Goal: Download file/media

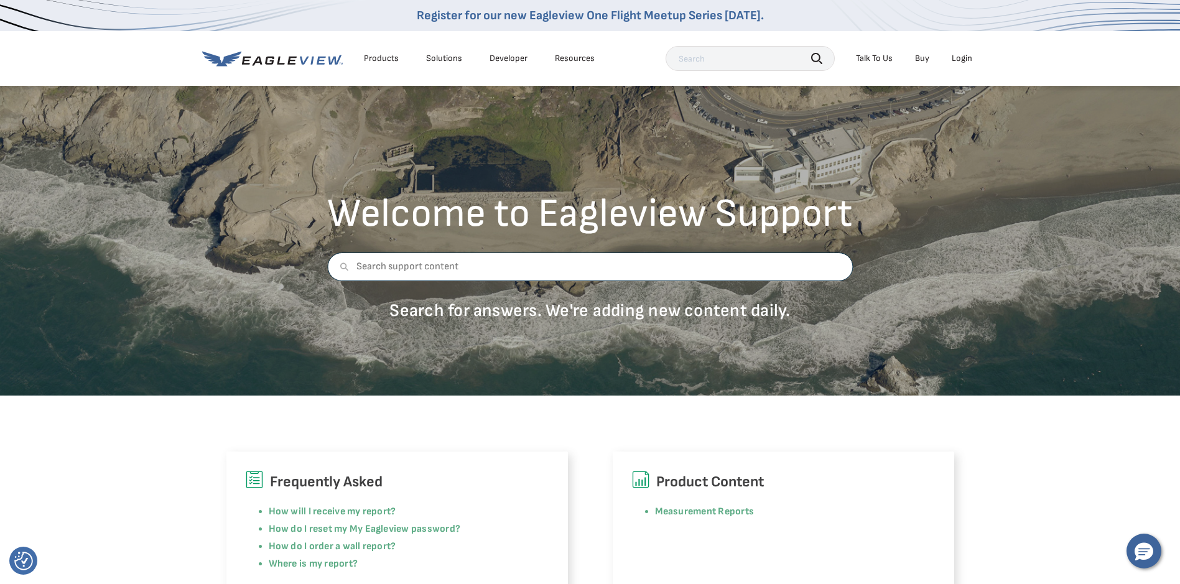
drag, startPoint x: 525, startPoint y: 279, endPoint x: 453, endPoint y: 274, distance: 72.3
click at [453, 274] on input "text" at bounding box center [590, 267] width 526 height 29
type input "why do i not have permisson to use application"
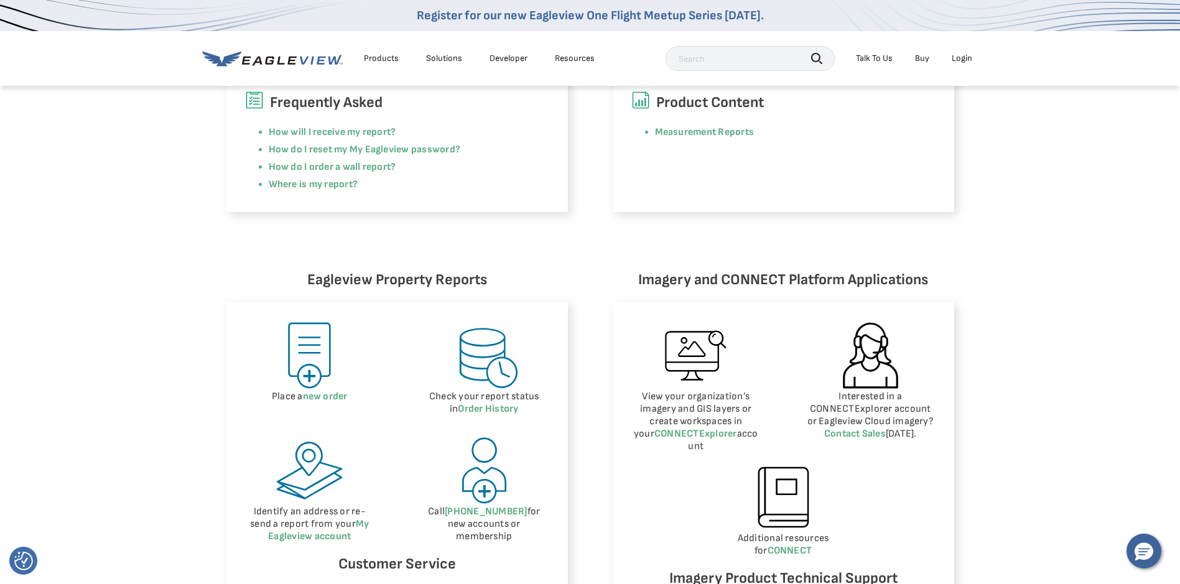
scroll to position [435, 0]
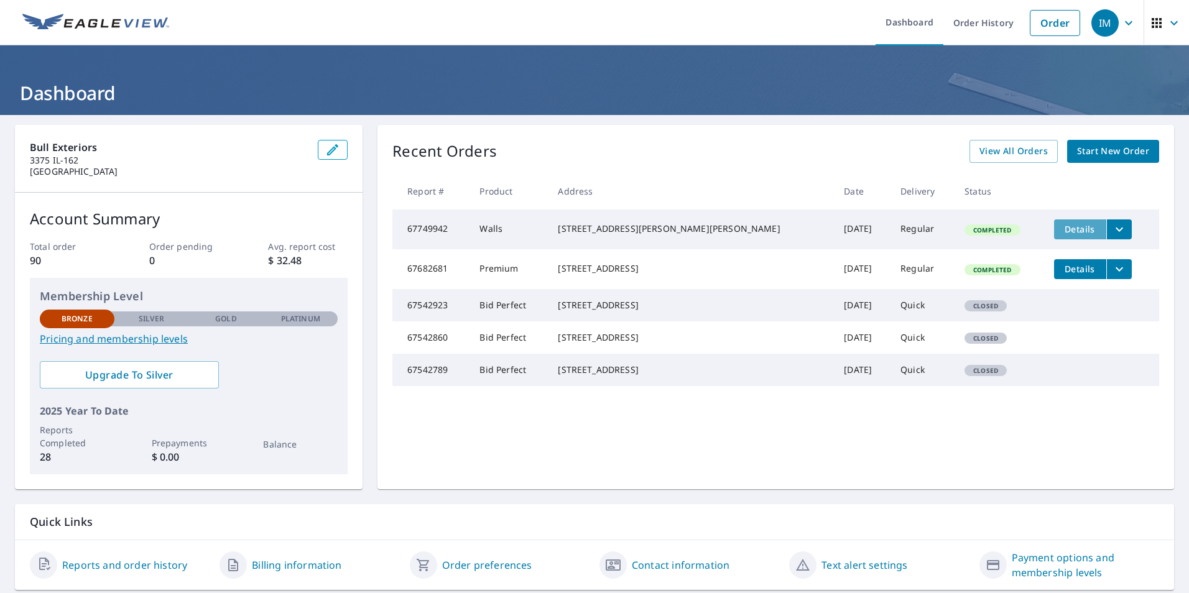
click at [1054, 236] on button "Details" at bounding box center [1080, 230] width 52 height 20
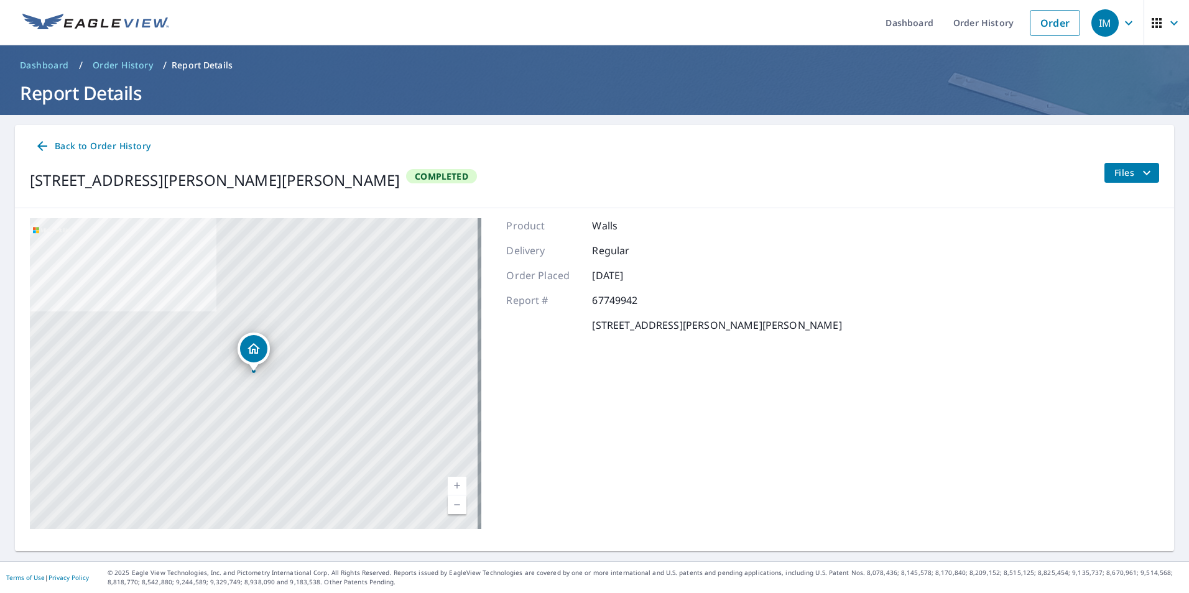
click at [1115, 179] on span "Files" at bounding box center [1135, 172] width 40 height 15
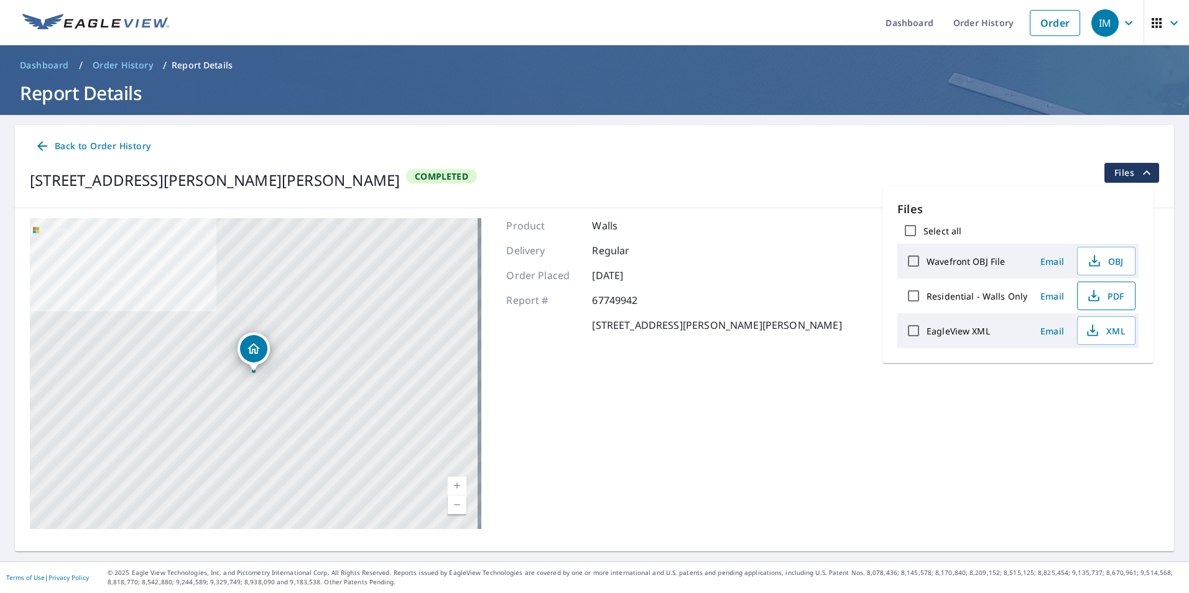
click at [1108, 300] on span "PDF" at bounding box center [1106, 296] width 40 height 15
click at [55, 62] on span "Dashboard" at bounding box center [44, 65] width 49 height 12
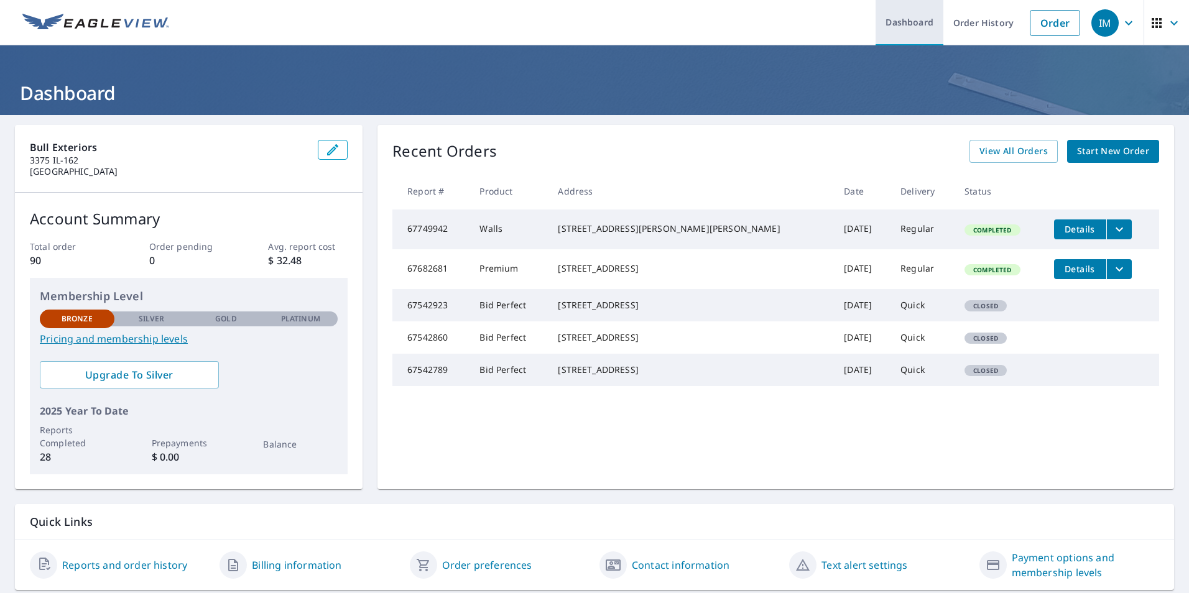
click at [918, 25] on link "Dashboard" at bounding box center [910, 22] width 68 height 45
drag, startPoint x: 808, startPoint y: 121, endPoint x: 710, endPoint y: 111, distance: 98.2
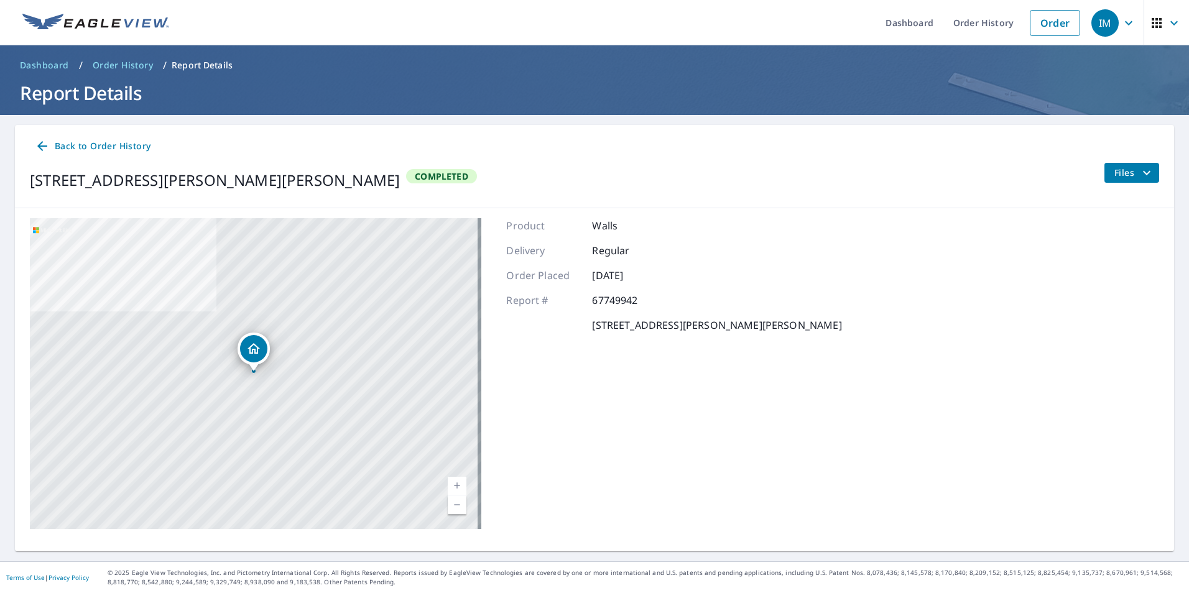
drag, startPoint x: 81, startPoint y: 132, endPoint x: 67, endPoint y: 113, distance: 23.5
